Goal: Task Accomplishment & Management: Manage account settings

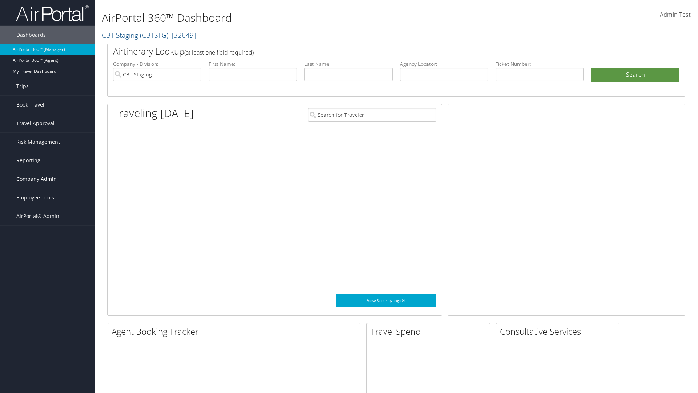
click at [47, 179] on span "Company Admin" at bounding box center [36, 179] width 40 height 18
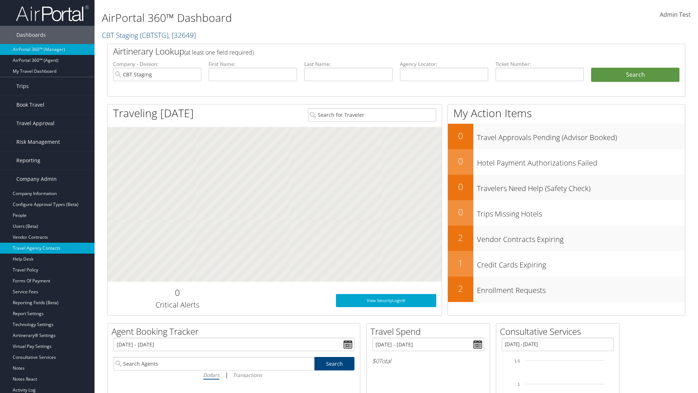
click at [47, 248] on link "Travel Agency Contacts" at bounding box center [47, 247] width 94 height 11
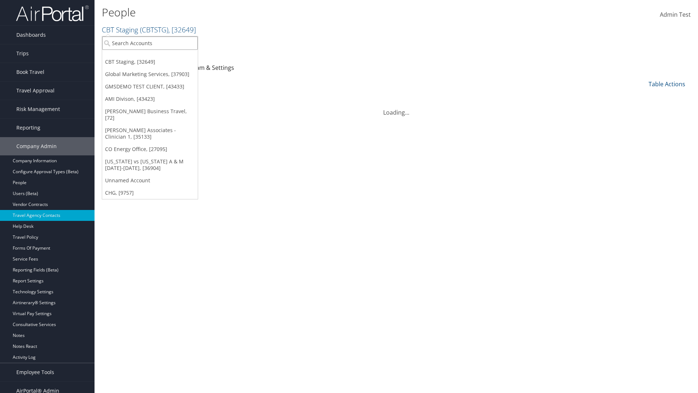
click at [150, 43] on input "search" at bounding box center [150, 42] width 96 height 13
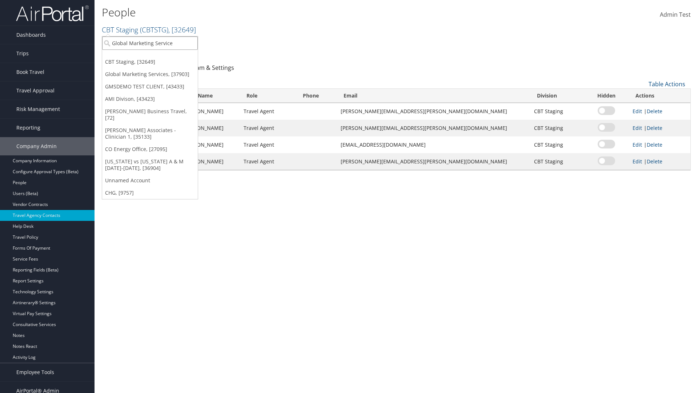
type input "Global Marketing Services"
click at [157, 56] on div "Global Marketing Services (301946), [37903]" at bounding box center [156, 56] width 117 height 7
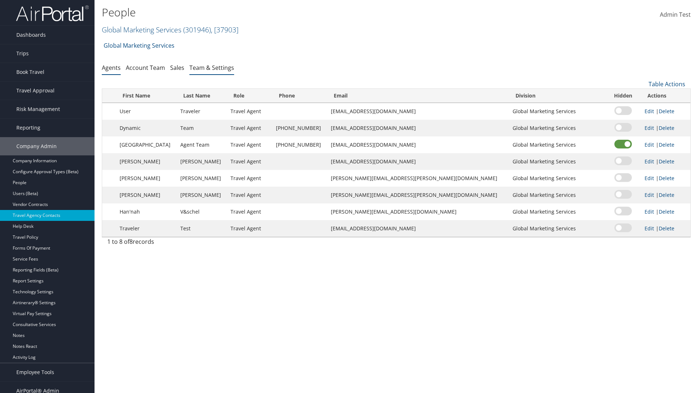
click at [212, 67] on link "Team & Settings" at bounding box center [211, 68] width 45 height 8
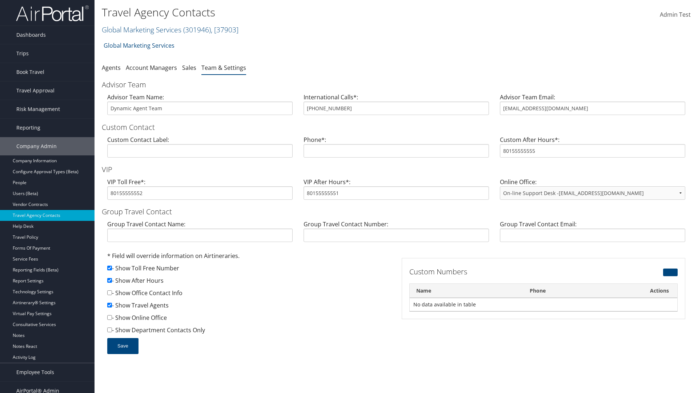
click at [109, 280] on input "checkbox" at bounding box center [109, 280] width 5 height 5
checkbox input "false"
click at [122, 345] on button "Save" at bounding box center [122, 346] width 31 height 16
click at [109, 280] on input "checkbox" at bounding box center [109, 280] width 5 height 5
checkbox input "true"
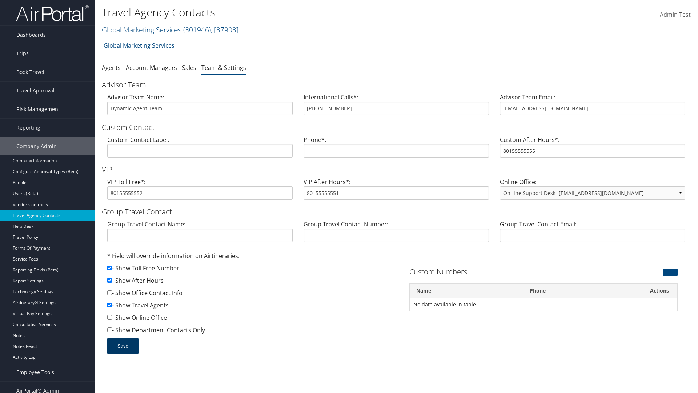
click at [122, 345] on button "Save" at bounding box center [122, 346] width 31 height 16
